Goal: Transaction & Acquisition: Purchase product/service

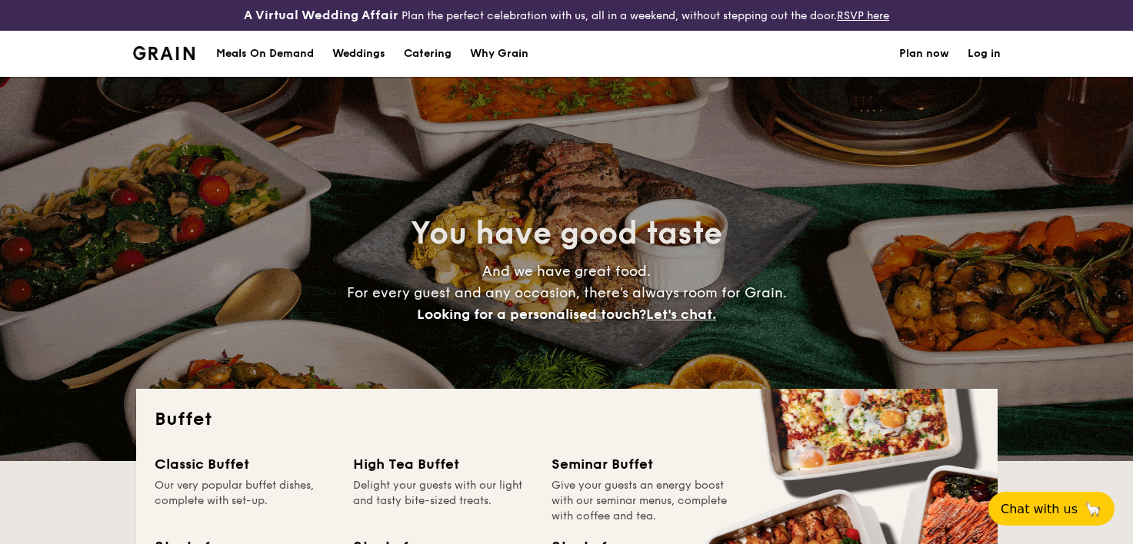
select select
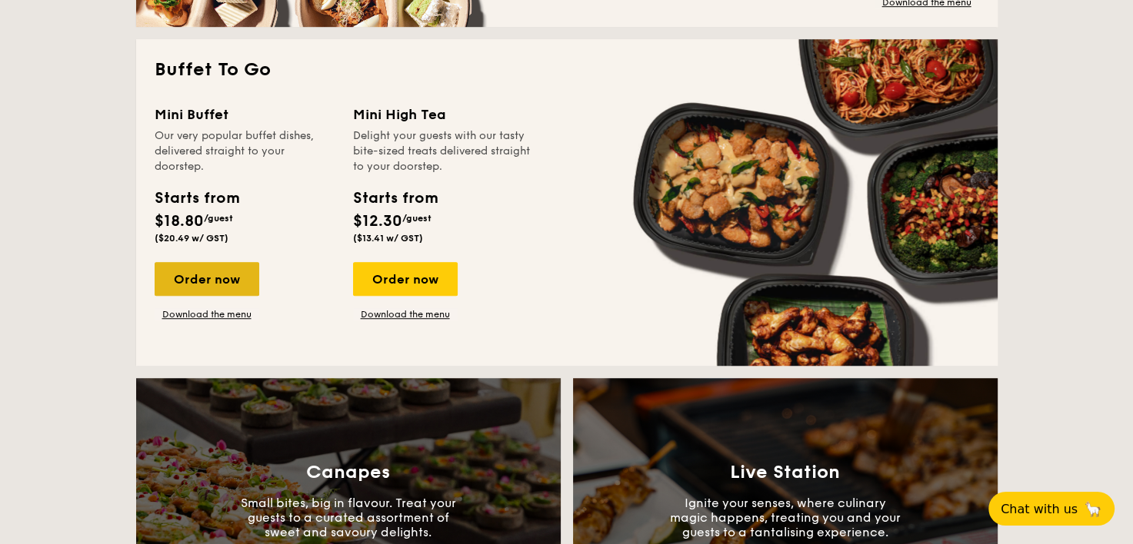
click at [205, 283] on div "Order now" at bounding box center [207, 279] width 105 height 34
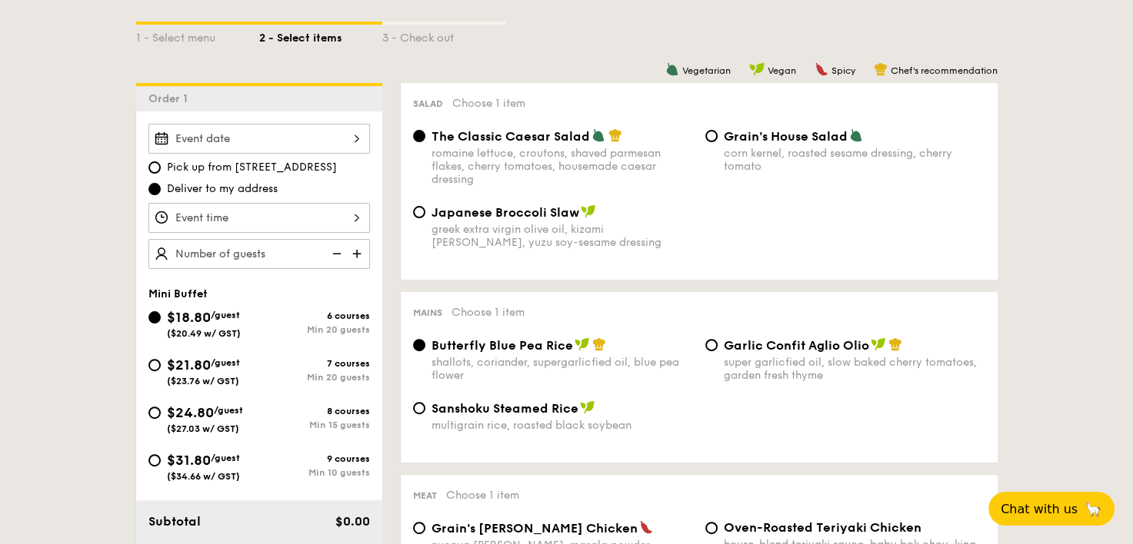
scroll to position [419, 0]
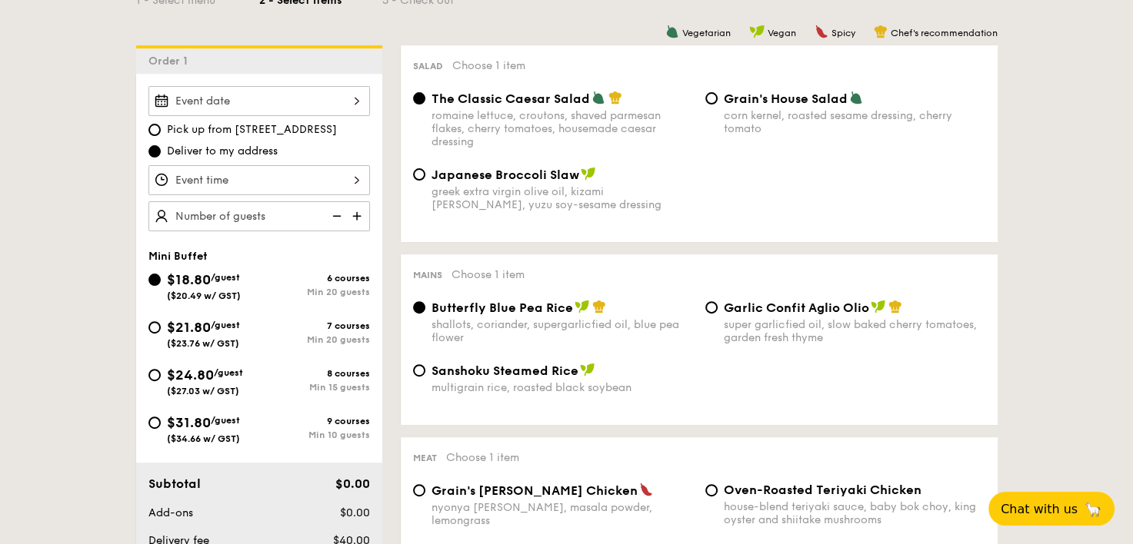
click at [240, 95] on div at bounding box center [258, 101] width 221 height 30
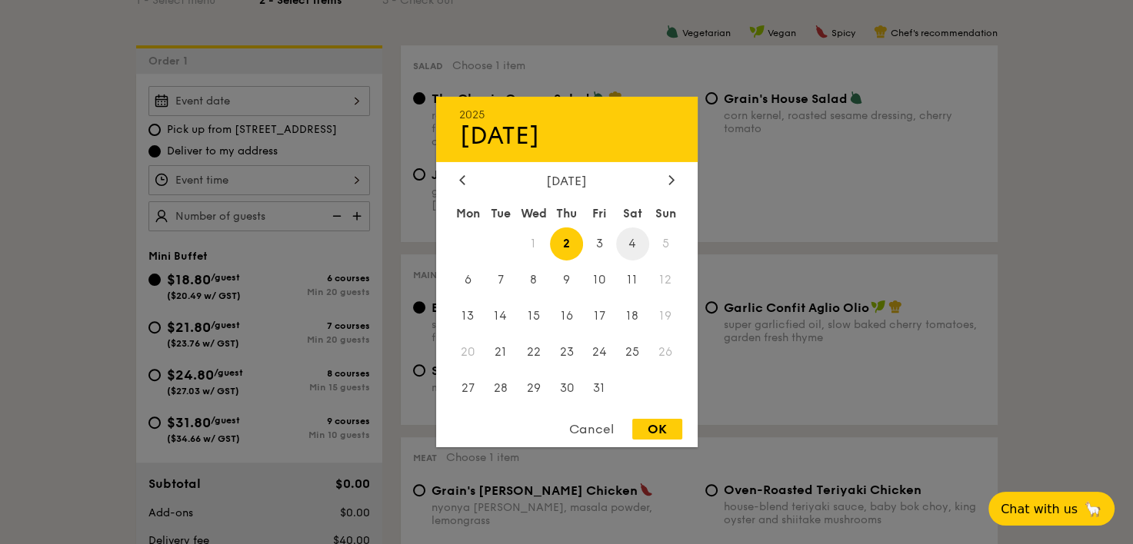
click at [626, 244] on span "4" at bounding box center [632, 244] width 33 height 33
click at [641, 433] on div "OK" at bounding box center [657, 429] width 50 height 21
type input "[DATE]"
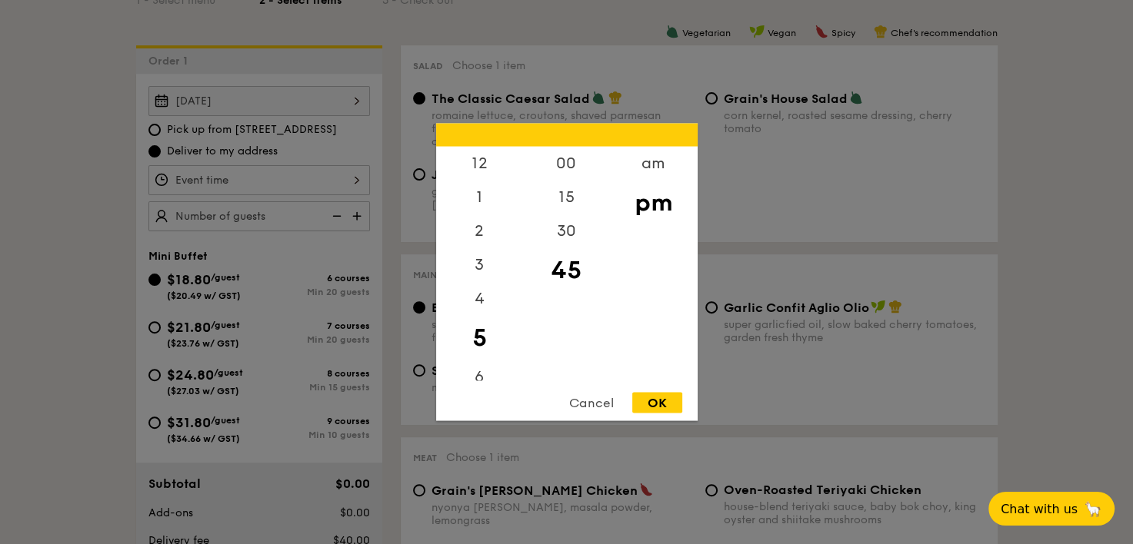
click at [336, 173] on div "12 1 2 3 4 5 6 7 8 9 10 11 00 15 30 45 am pm Cancel OK" at bounding box center [258, 180] width 221 height 30
drag, startPoint x: 472, startPoint y: 323, endPoint x: 477, endPoint y: 371, distance: 48.7
click at [477, 371] on div "12 1 2 3 4 5 6 7 8 9 10 11" at bounding box center [479, 264] width 87 height 235
drag, startPoint x: 477, startPoint y: 371, endPoint x: 476, endPoint y: 326, distance: 45.4
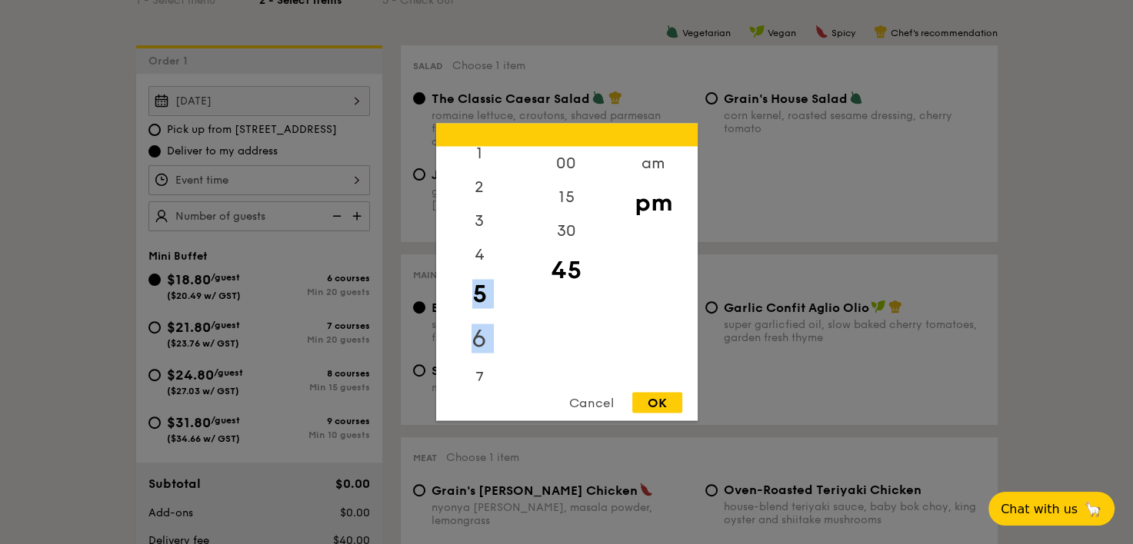
click at [476, 326] on div "6" at bounding box center [479, 339] width 87 height 45
click at [476, 326] on div "6" at bounding box center [479, 328] width 87 height 45
click at [557, 164] on div "00" at bounding box center [566, 169] width 87 height 45
click at [653, 406] on div "OK" at bounding box center [657, 403] width 50 height 21
type input "6:00PM"
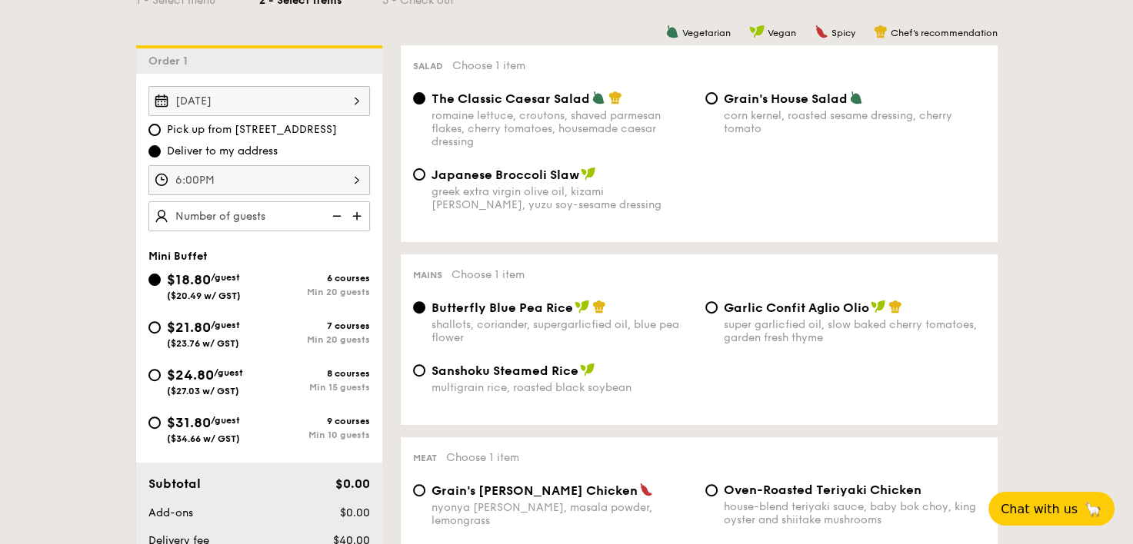
click at [354, 212] on img at bounding box center [358, 215] width 23 height 29
click at [331, 218] on img at bounding box center [335, 215] width 23 height 29
type input "20 guests"
click at [331, 218] on img at bounding box center [335, 215] width 23 height 29
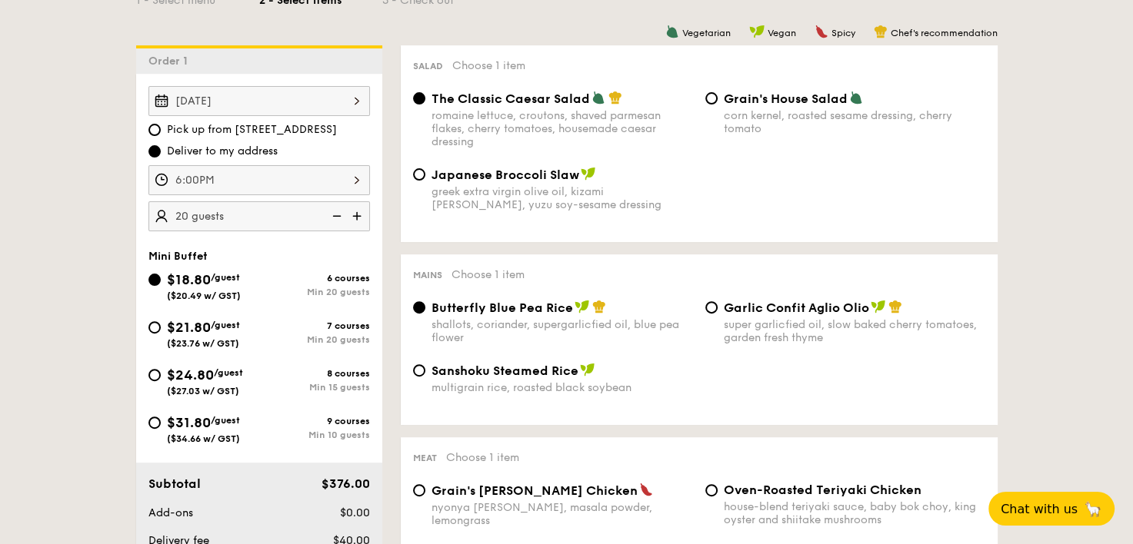
click at [331, 218] on img at bounding box center [335, 215] width 23 height 29
click at [159, 415] on div "$31.80 /guest ($34.66 w/ GST)" at bounding box center [203, 428] width 111 height 32
click at [159, 417] on input "$31.80 /guest ($34.66 w/ GST) 9 courses Min 10 guests" at bounding box center [154, 423] width 12 height 12
radio input "true"
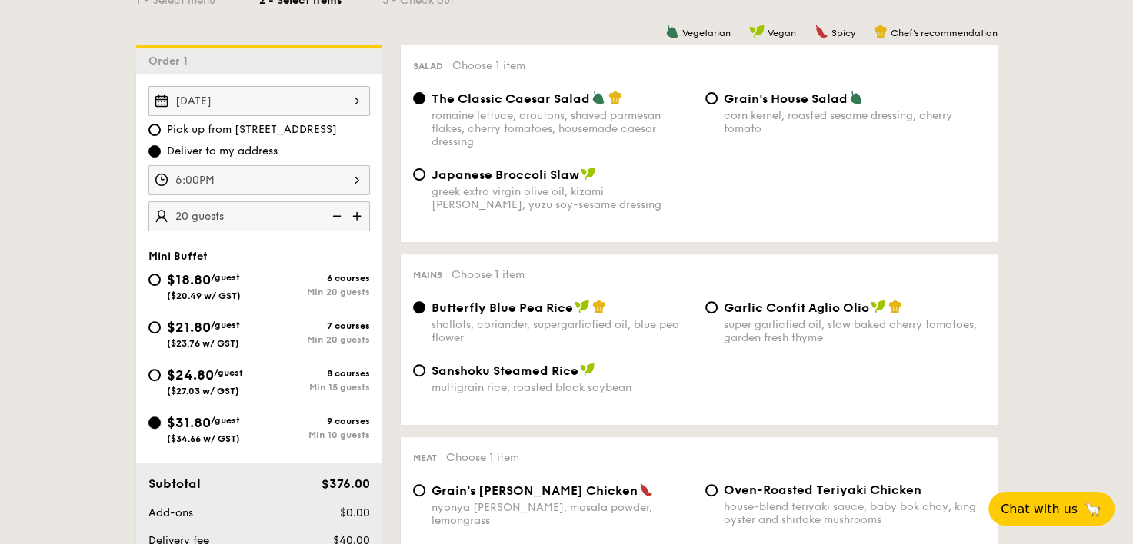
radio input "true"
radio input "false"
radio input "true"
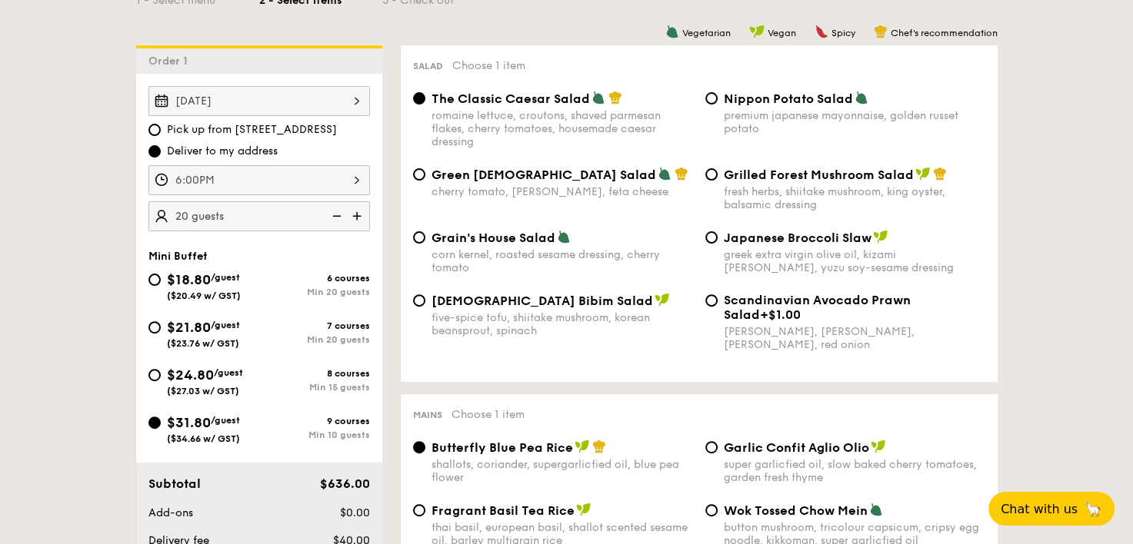
click at [338, 218] on img at bounding box center [335, 215] width 23 height 29
type input "10 guests"
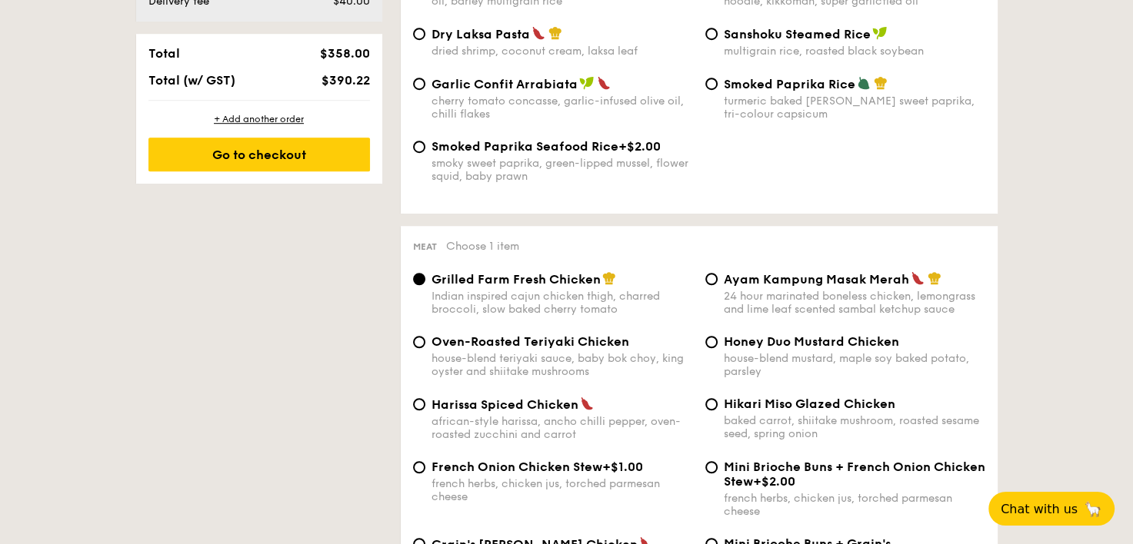
scroll to position [960, 0]
